Goal: Transaction & Acquisition: Purchase product/service

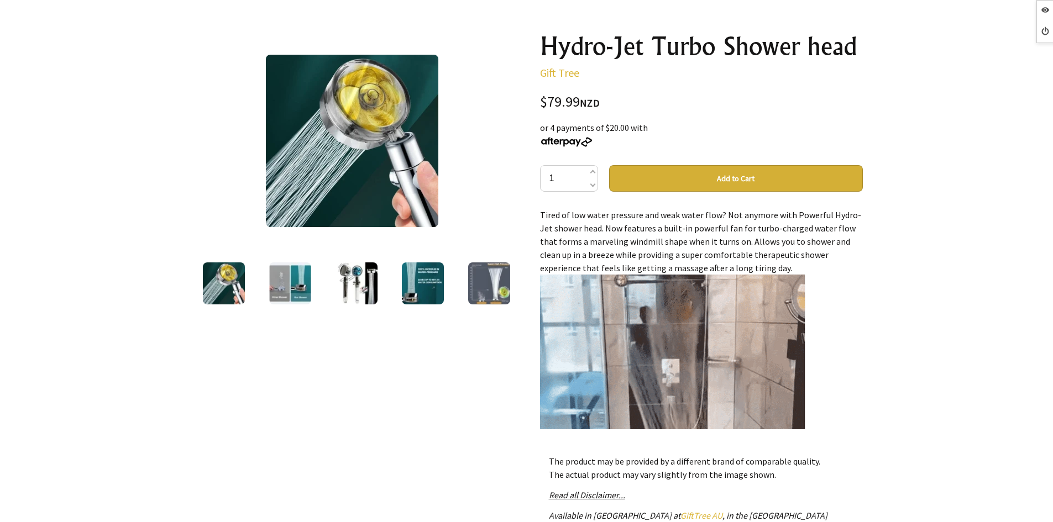
scroll to position [111, 0]
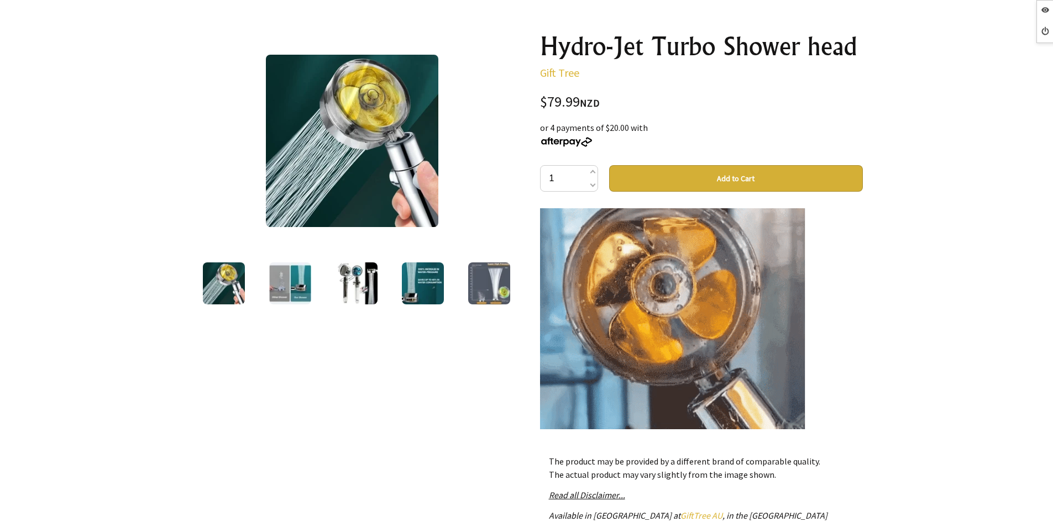
click at [277, 292] on img at bounding box center [290, 284] width 42 height 42
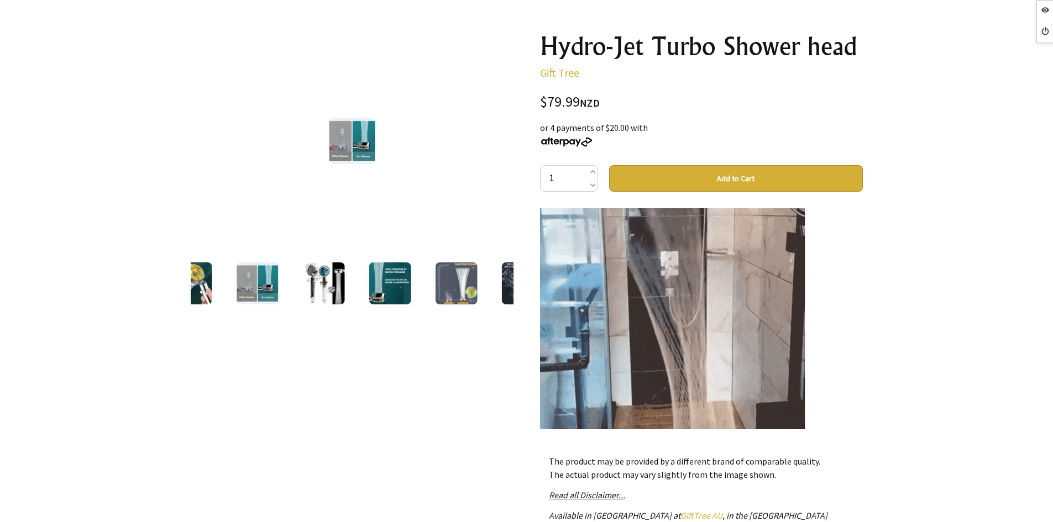
click at [302, 285] on img at bounding box center [323, 284] width 42 height 42
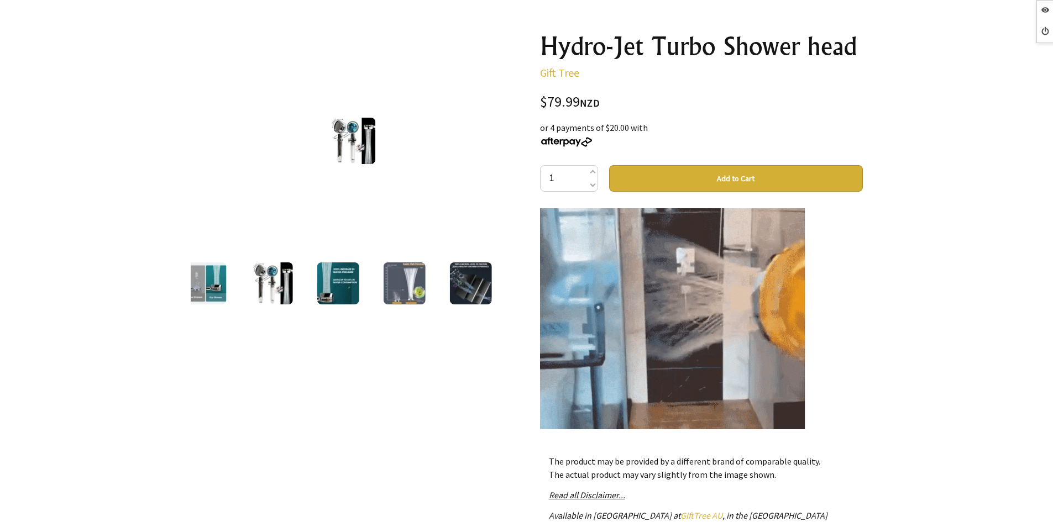
click at [354, 277] on img at bounding box center [338, 284] width 42 height 42
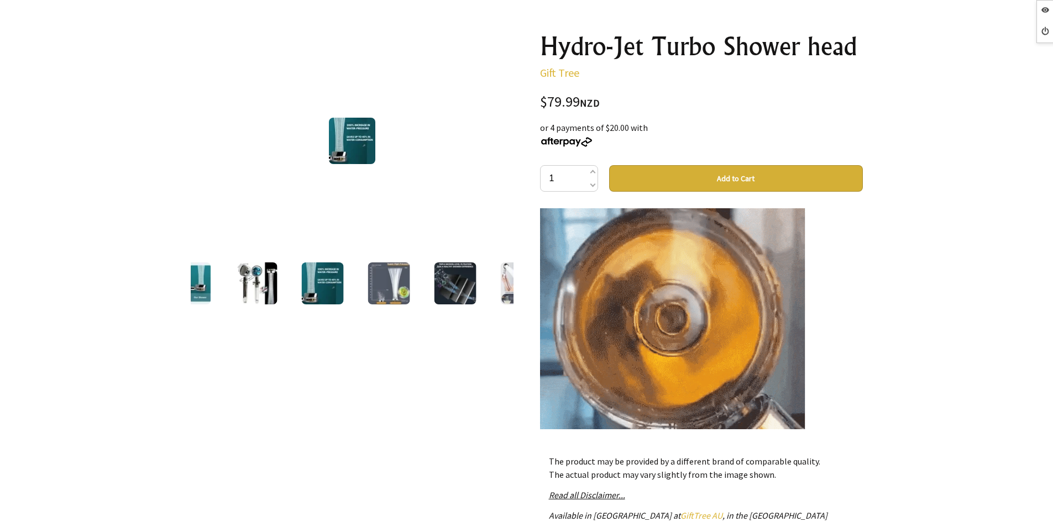
click at [382, 280] on img at bounding box center [389, 284] width 42 height 42
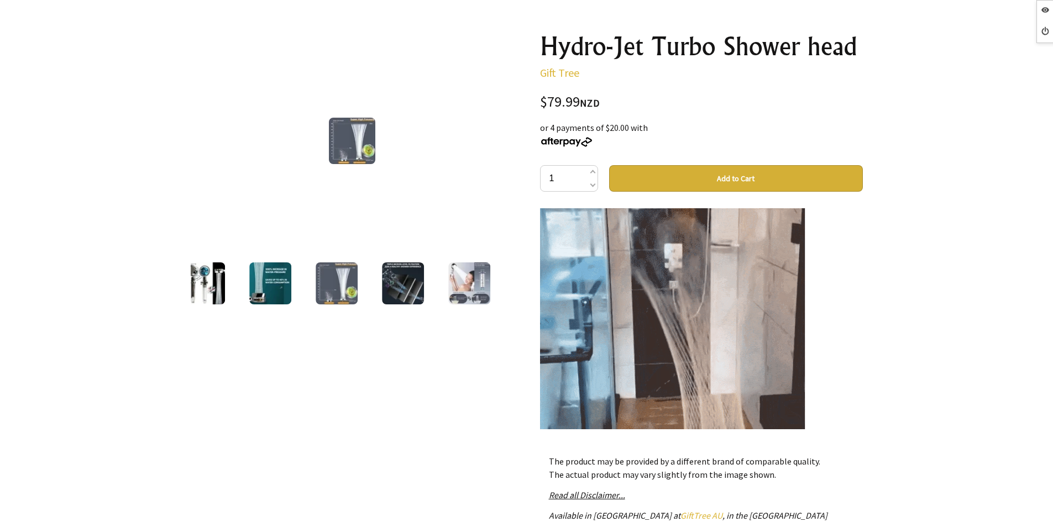
click at [382, 280] on img at bounding box center [403, 284] width 42 height 42
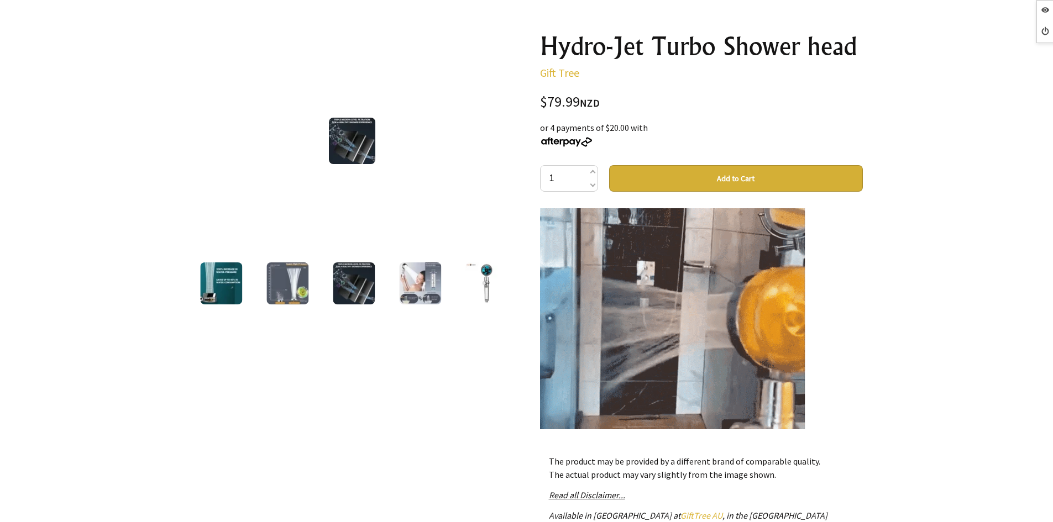
click at [382, 280] on div at bounding box center [349, 283] width 323 height 46
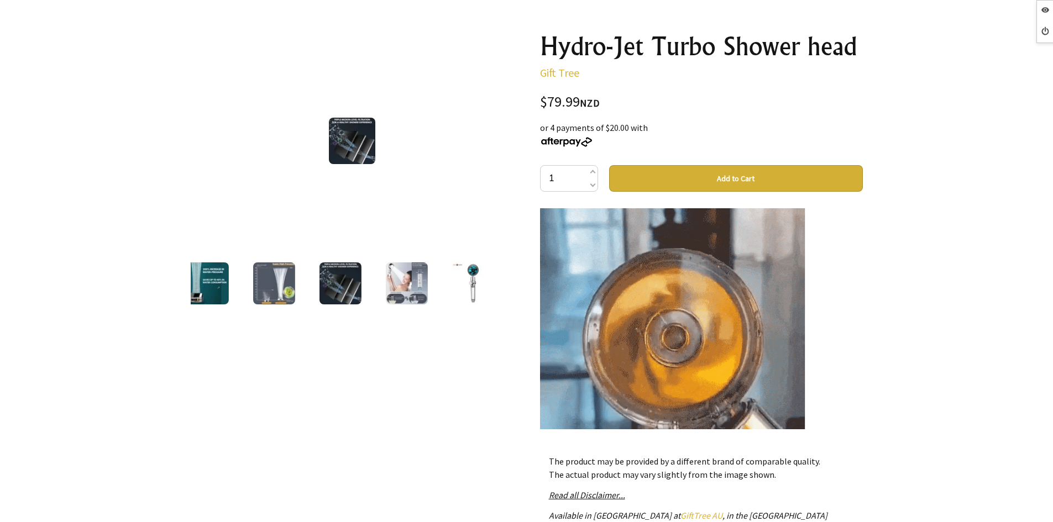
click at [399, 280] on img at bounding box center [406, 284] width 42 height 42
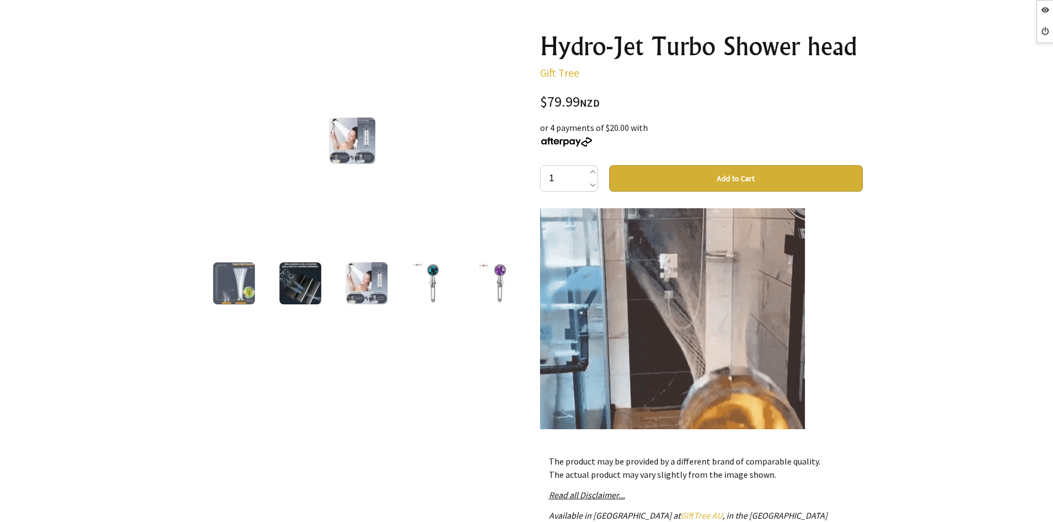
click at [437, 277] on img at bounding box center [433, 284] width 42 height 42
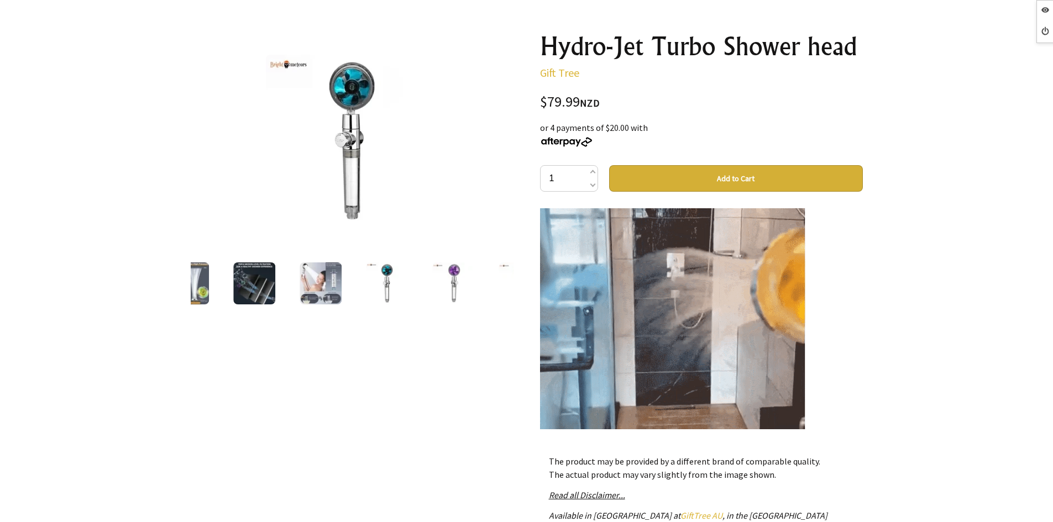
click at [201, 282] on img at bounding box center [188, 284] width 42 height 42
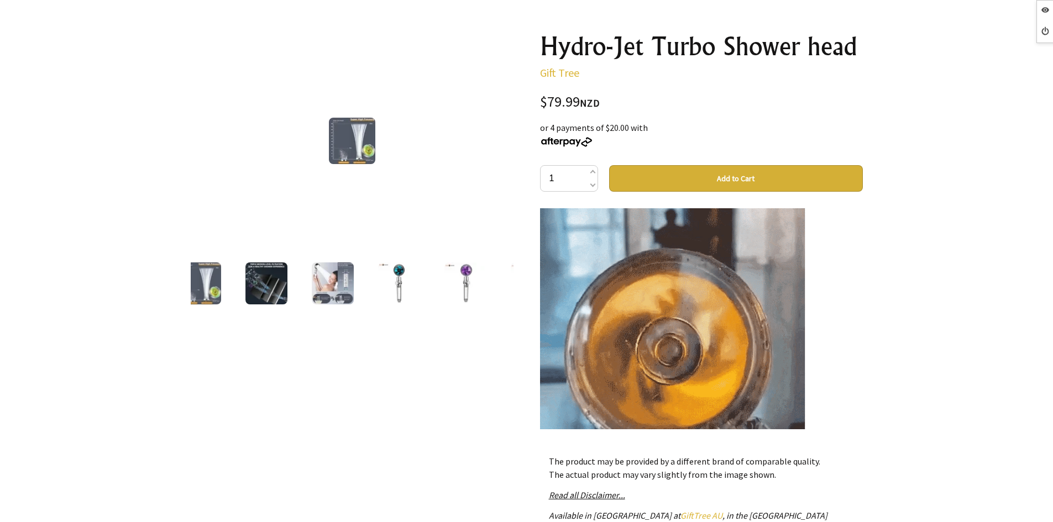
click at [830, 282] on div at bounding box center [863, 283] width 66 height 46
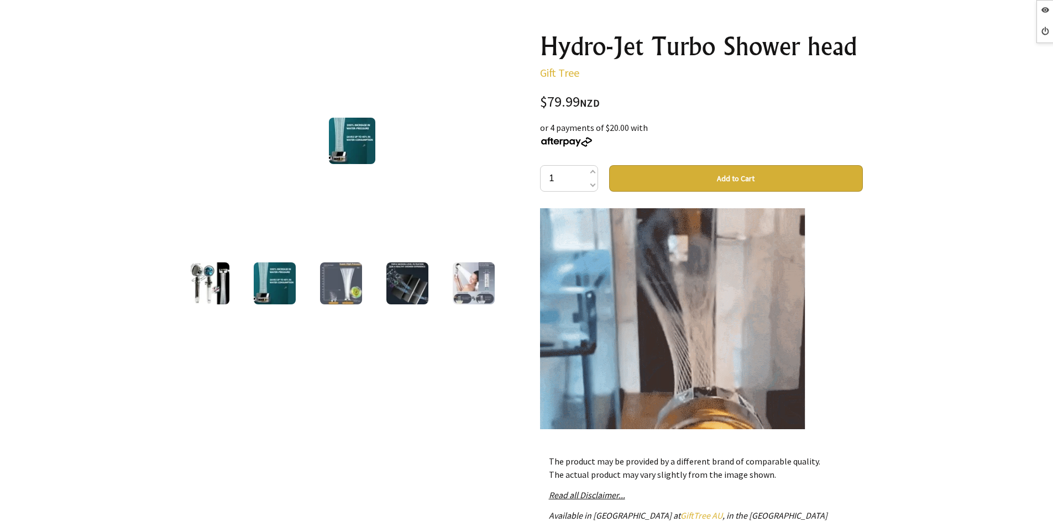
click at [203, 284] on img at bounding box center [208, 284] width 42 height 42
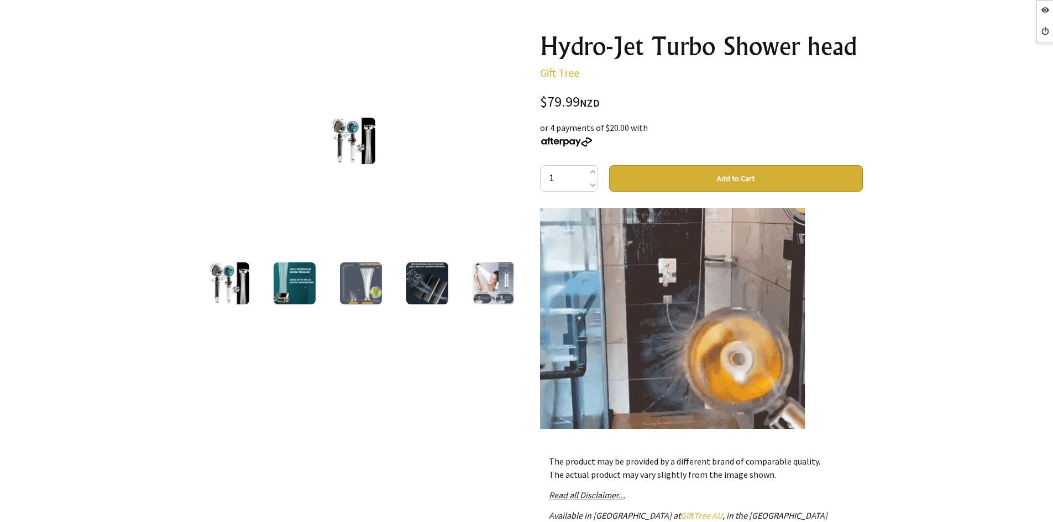
click at [195, 284] on div at bounding box center [161, 283] width 66 height 46
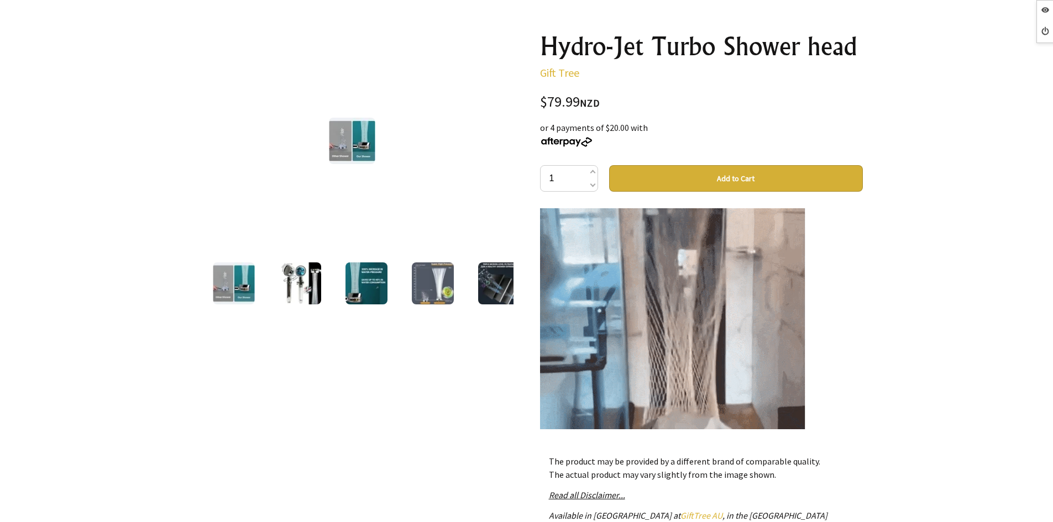
click at [204, 284] on div at bounding box center [295, 283] width 323 height 46
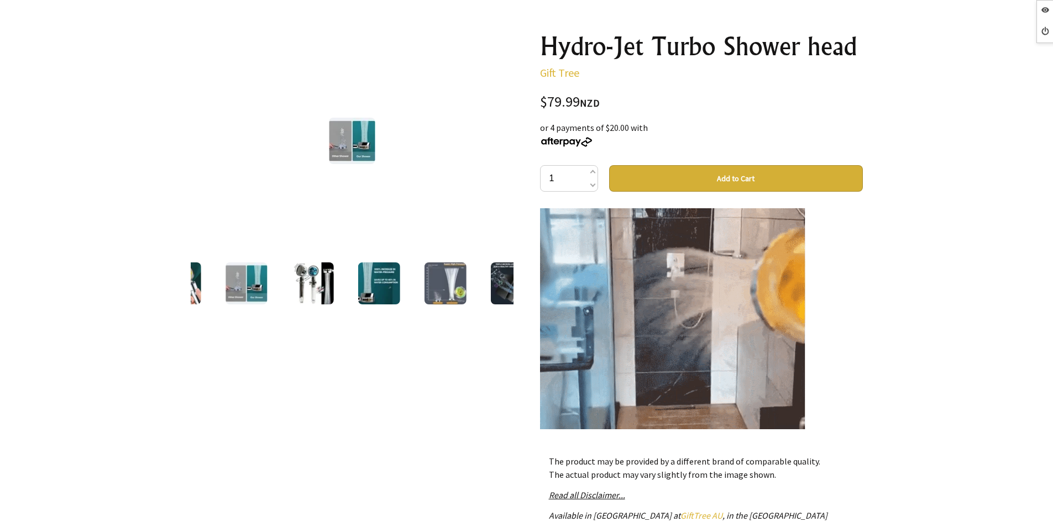
click at [204, 284] on div at bounding box center [179, 283] width 66 height 46
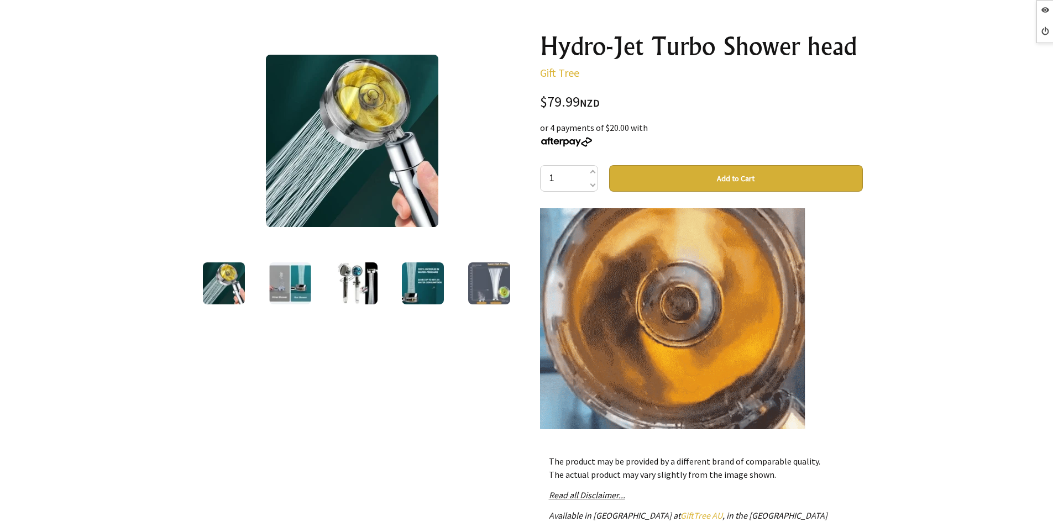
click at [220, 280] on img at bounding box center [224, 284] width 42 height 42
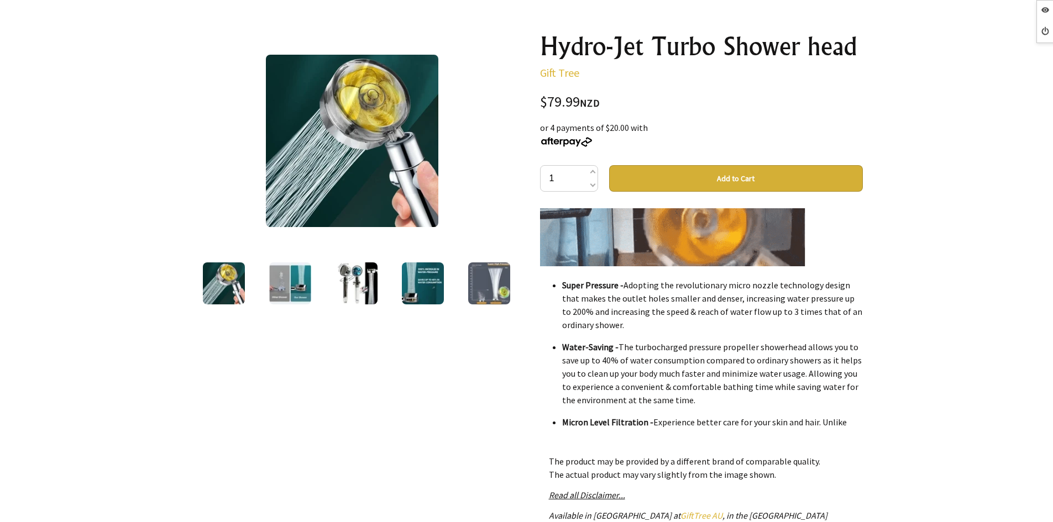
scroll to position [276, 0]
